Goal: Find specific page/section: Find specific page/section

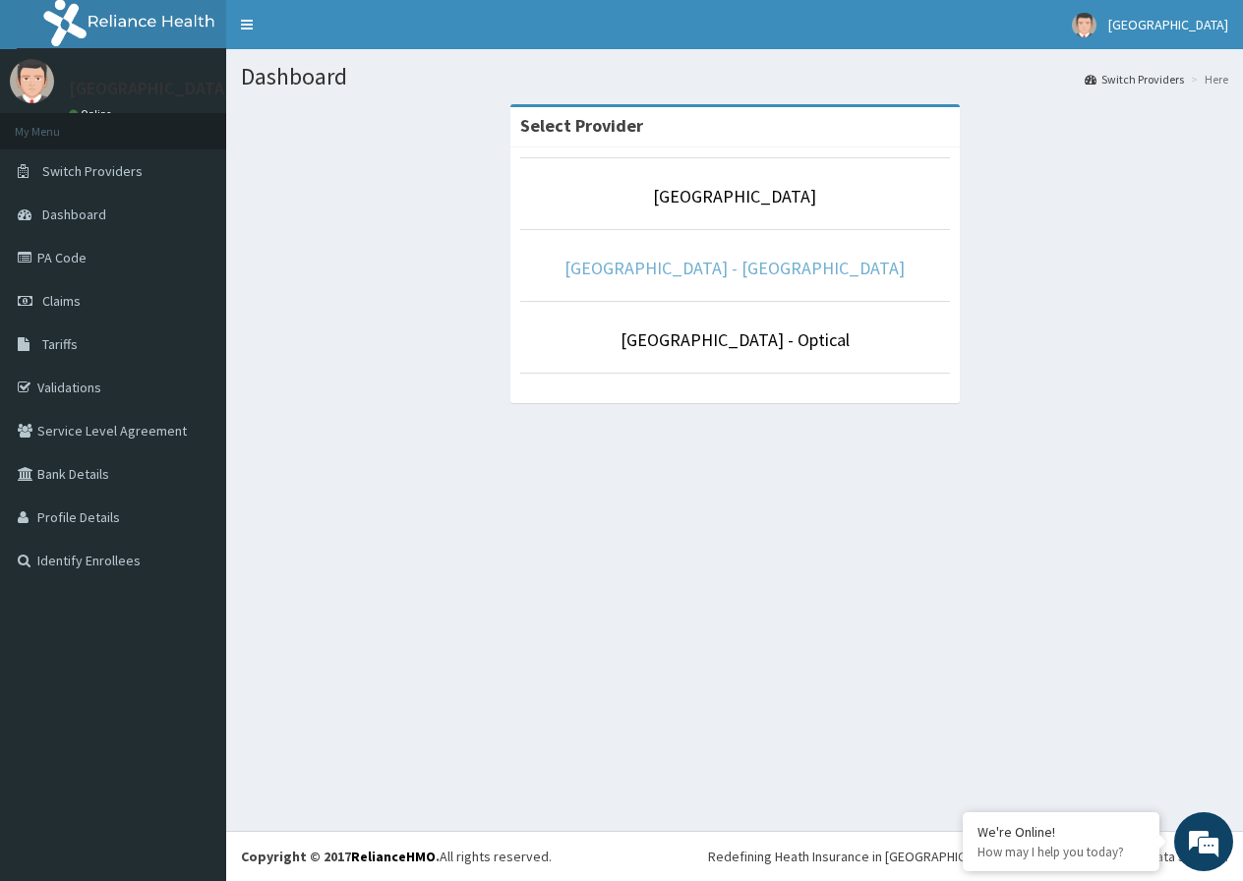
click at [700, 270] on link "[GEOGRAPHIC_DATA] - [GEOGRAPHIC_DATA]" at bounding box center [734, 268] width 340 height 23
click at [749, 195] on link "[GEOGRAPHIC_DATA]" at bounding box center [734, 196] width 163 height 23
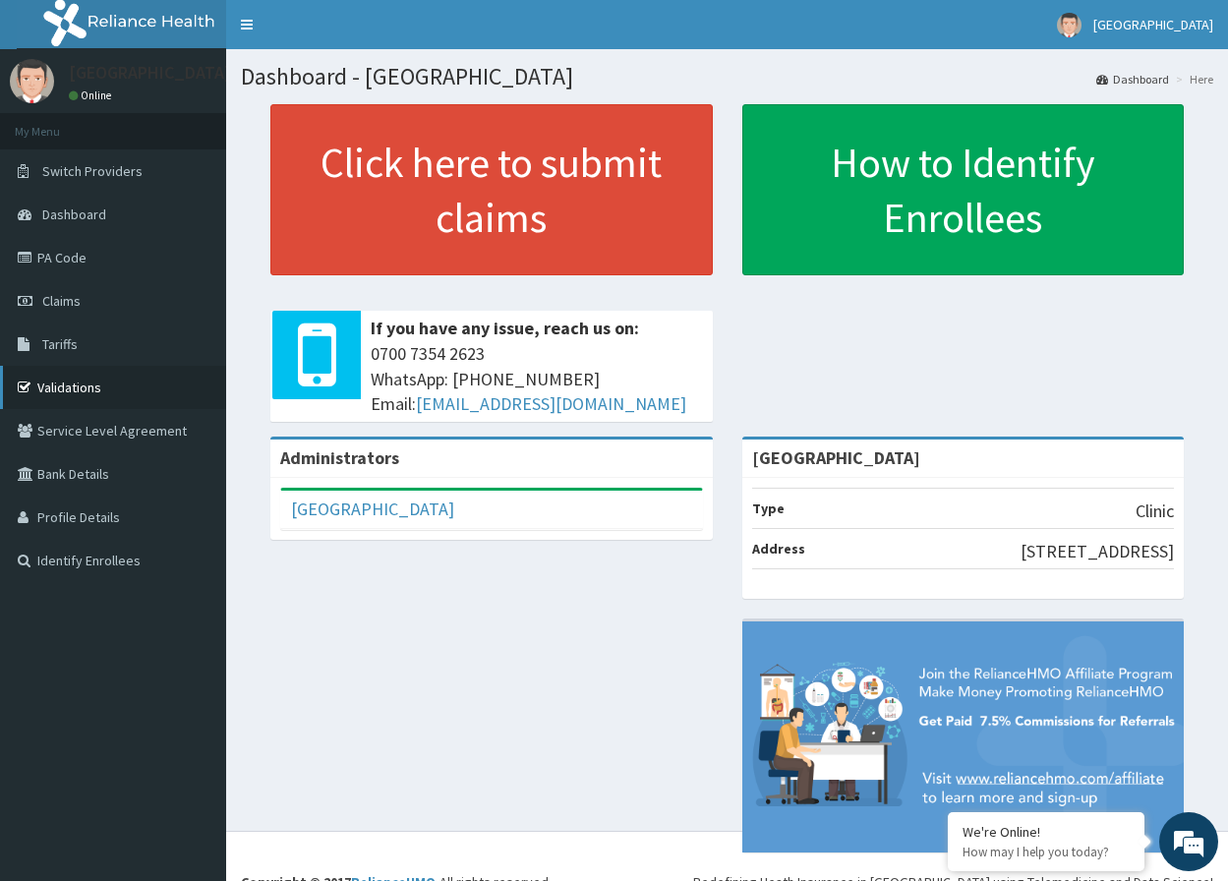
click at [69, 377] on link "Validations" at bounding box center [113, 387] width 226 height 43
